Goal: Task Accomplishment & Management: Manage account settings

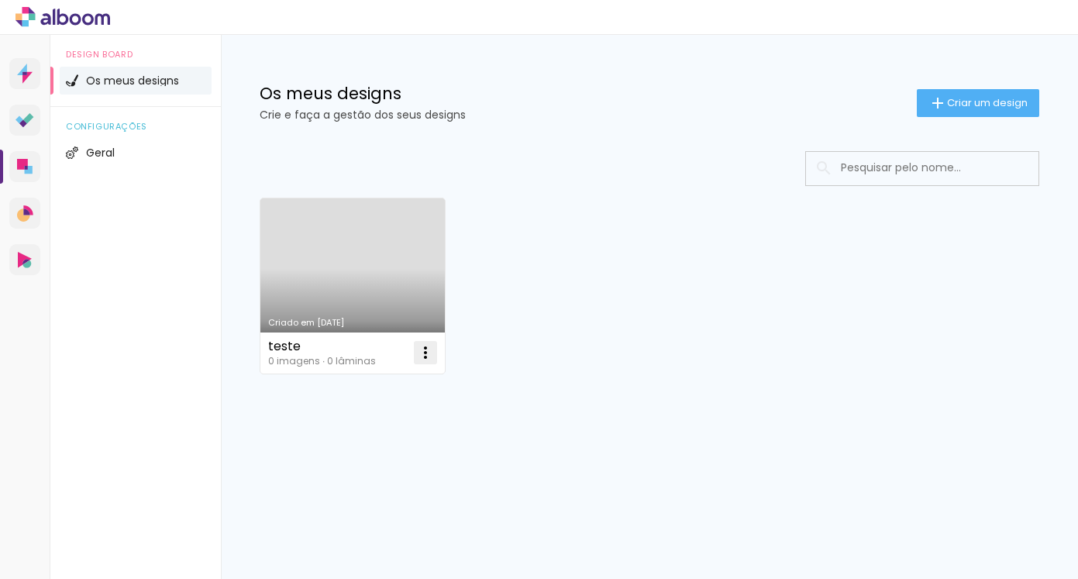
click at [424, 349] on iron-icon at bounding box center [425, 352] width 19 height 19
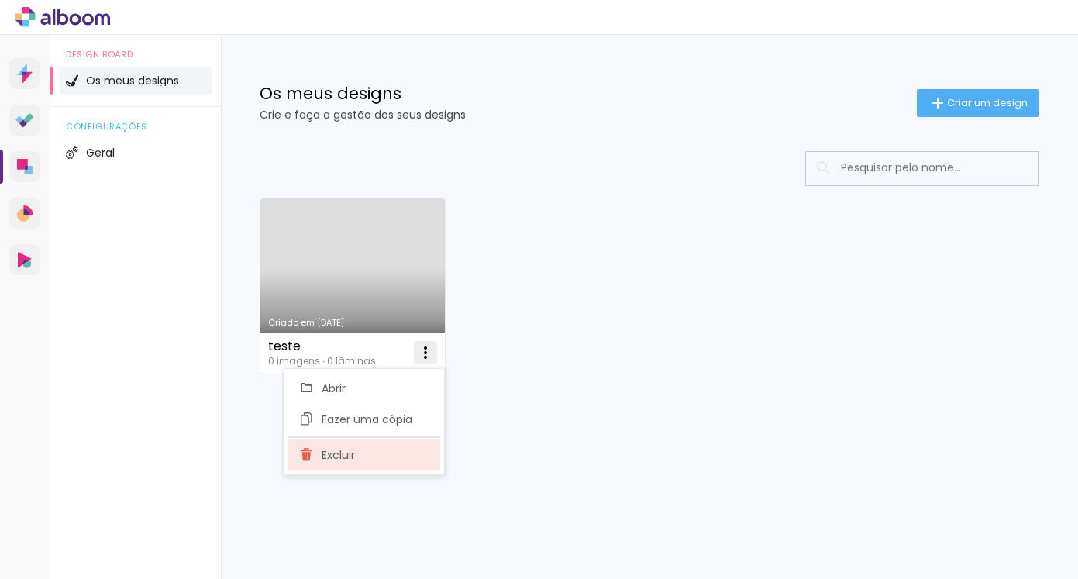
click at [379, 463] on paper-item "Excluir" at bounding box center [364, 454] width 153 height 31
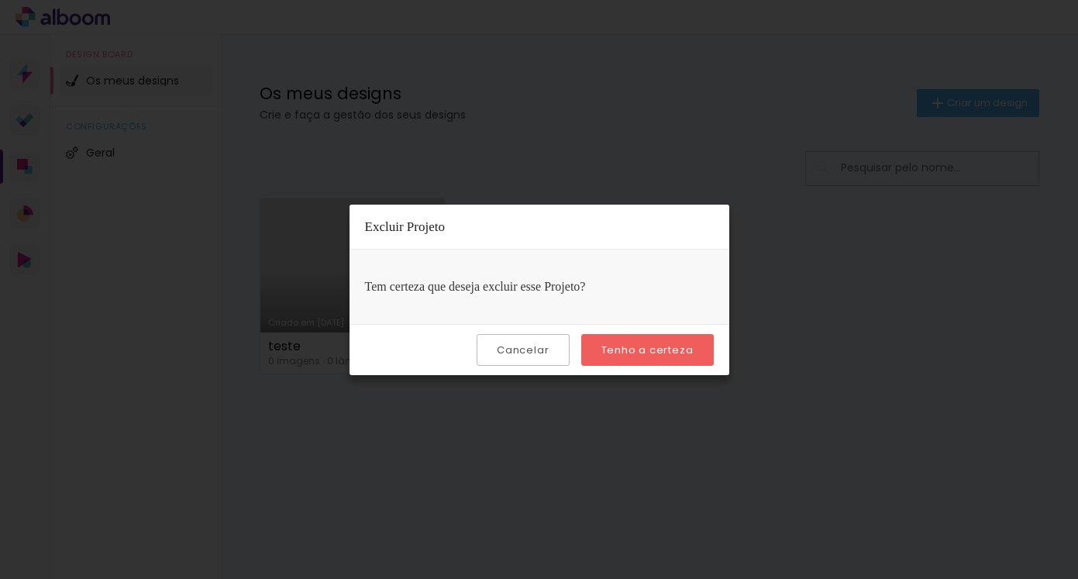
click at [0, 0] on slot "Tenho a certeza" at bounding box center [0, 0] width 0 height 0
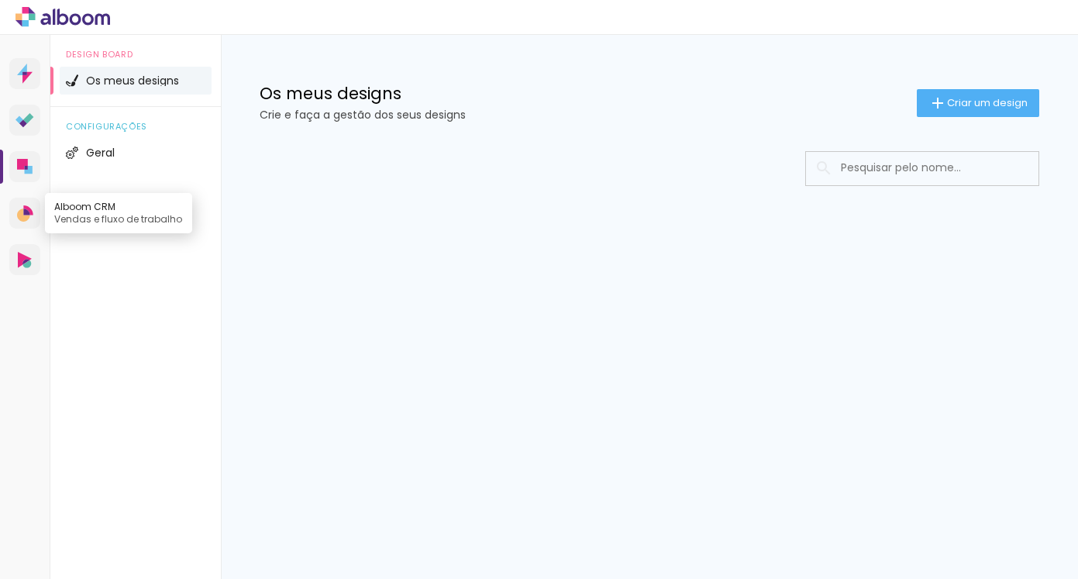
click at [22, 215] on icon at bounding box center [23, 214] width 13 height 13
click at [29, 224] on link "Alboom CRM Vendas e fluxo de trabalho" at bounding box center [24, 213] width 31 height 31
click at [594, 46] on div "Os meus designs Crie e faça a gestão dos seus designs Criar um design" at bounding box center [649, 85] width 857 height 101
click at [43, 14] on icon at bounding box center [45, 19] width 10 height 12
click at [120, 157] on li "Geral" at bounding box center [136, 153] width 152 height 28
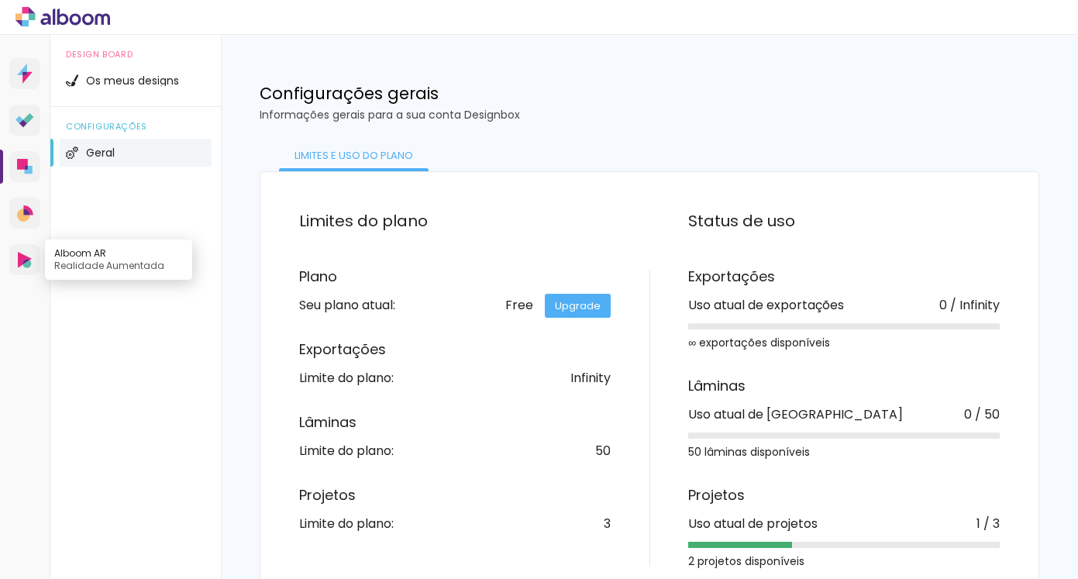
click at [24, 267] on icon at bounding box center [25, 260] width 14 height 16
